Goal: Transaction & Acquisition: Purchase product/service

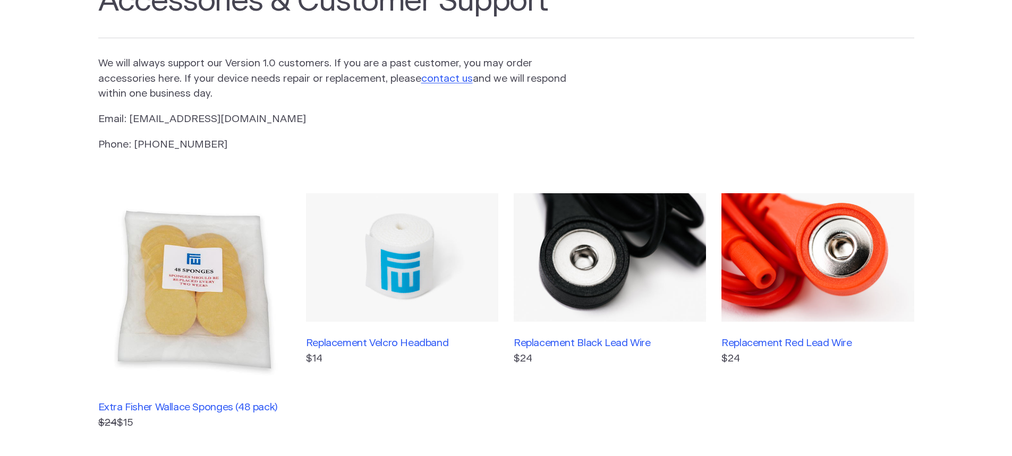
scroll to position [159, 0]
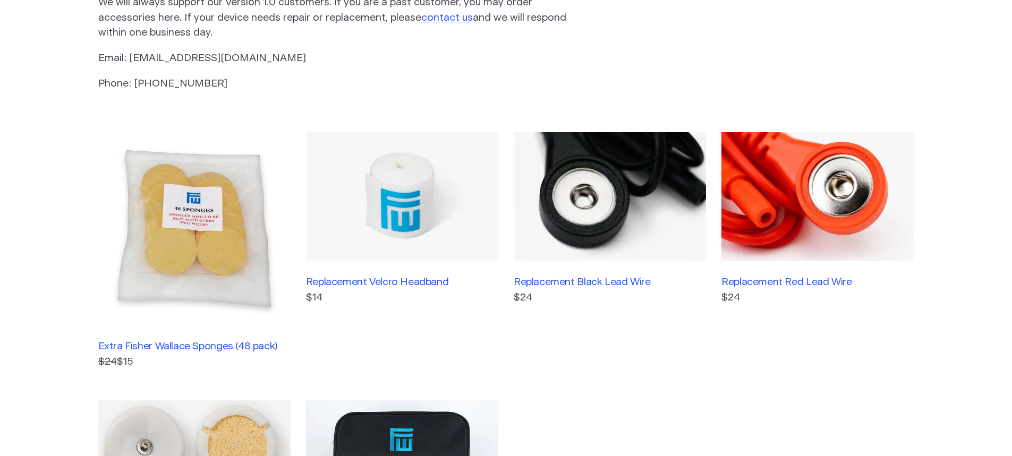
click at [803, 212] on img at bounding box center [818, 196] width 192 height 129
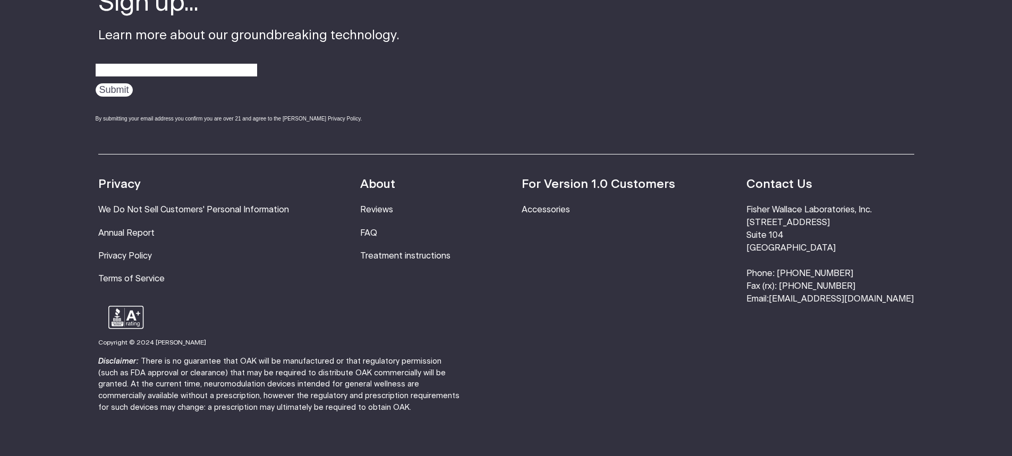
scroll to position [903, 0]
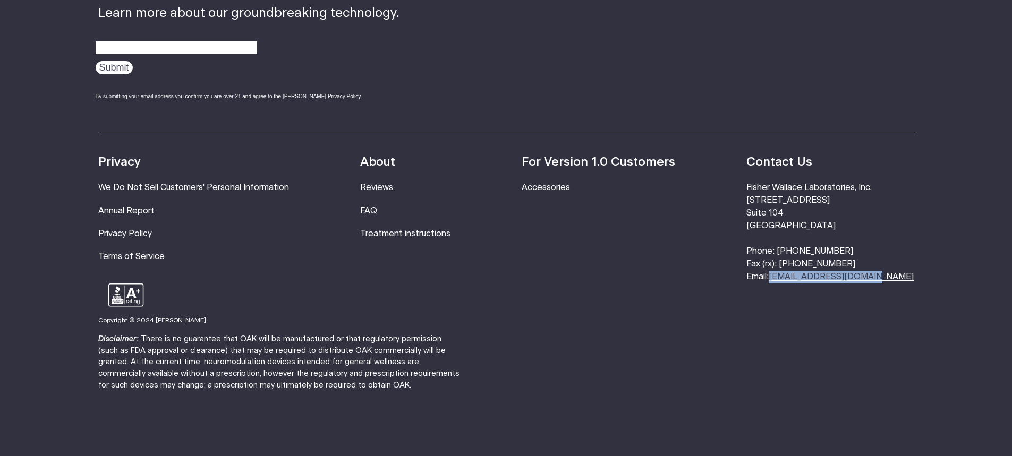
drag, startPoint x: 912, startPoint y: 275, endPoint x: 814, endPoint y: 280, distance: 98.4
click at [814, 280] on li "Fisher Wallace Laboratories, Inc. 630 Flushing Avenue Suite 104 Brooklyn, NY 11…" at bounding box center [830, 232] width 167 height 101
copy link "[EMAIL_ADDRESS][DOMAIN_NAME]"
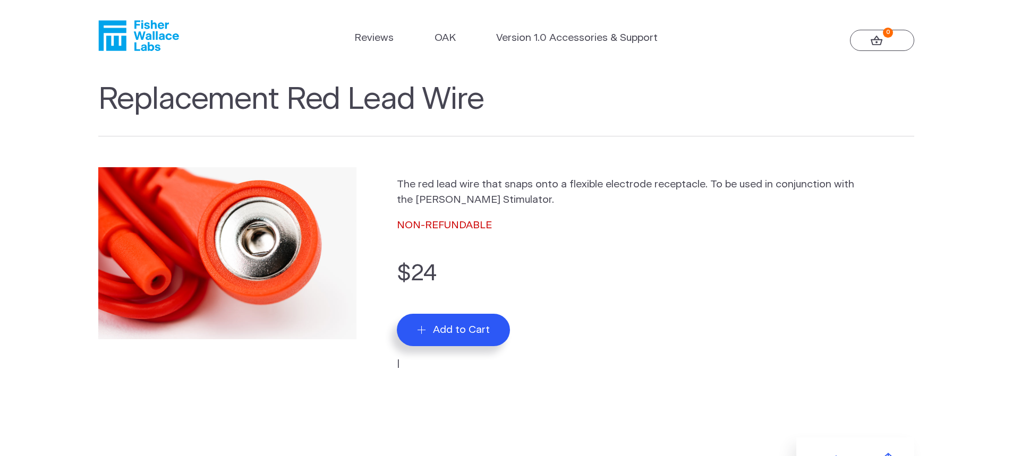
click at [455, 326] on span "Add to Cart" at bounding box center [461, 330] width 57 height 12
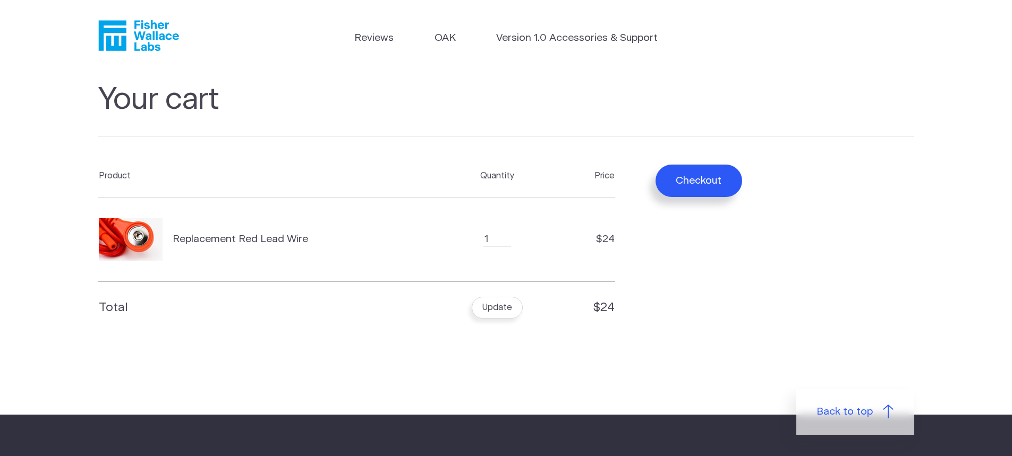
click at [709, 177] on button "Checkout" at bounding box center [699, 181] width 87 height 32
